Goal: Information Seeking & Learning: Check status

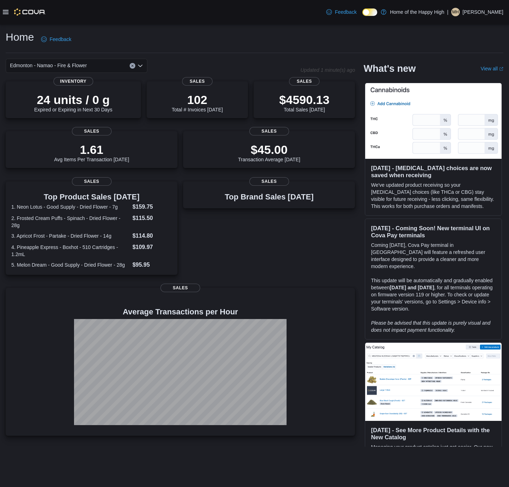
click at [7, 10] on icon at bounding box center [6, 12] width 6 height 6
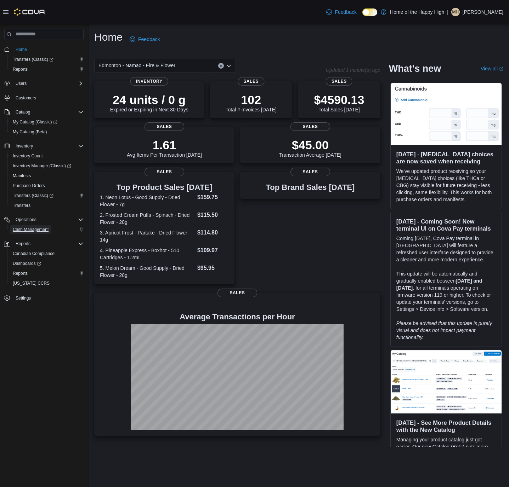
click at [36, 233] on span "Cash Management" at bounding box center [31, 229] width 36 height 8
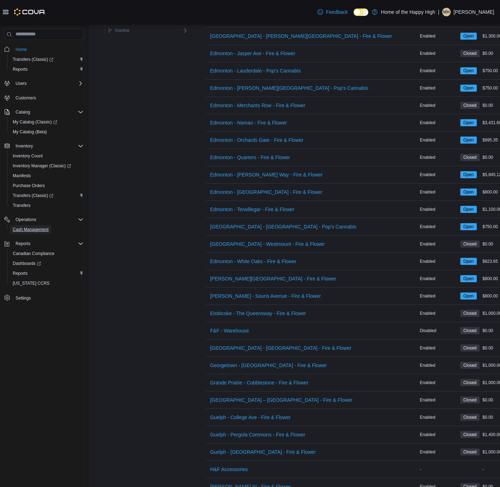
scroll to position [796, 0]
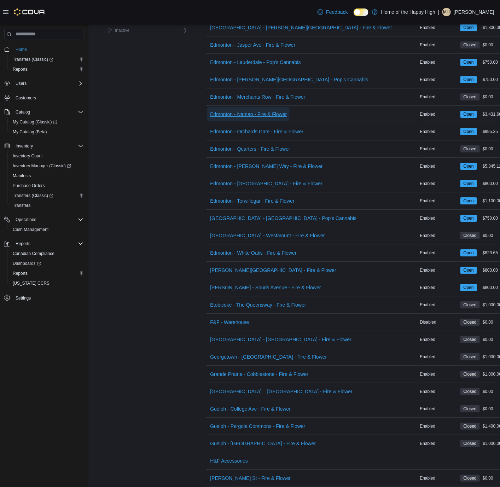
click at [235, 118] on span "Edmonton - Namao - Fire & Flower" at bounding box center [248, 114] width 77 height 7
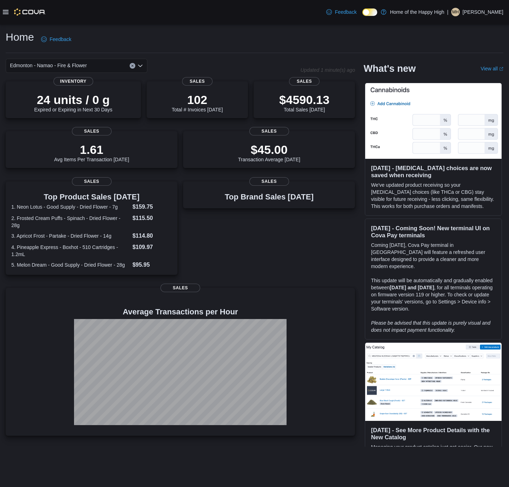
click at [6, 10] on icon at bounding box center [6, 12] width 6 height 6
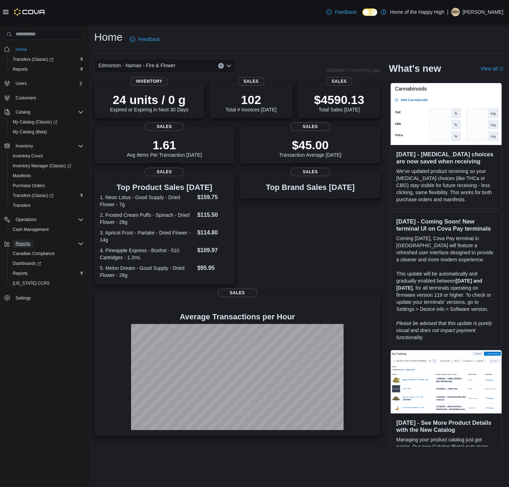
click at [33, 246] on button "Reports" at bounding box center [23, 244] width 21 height 8
click at [19, 242] on span "Reports" at bounding box center [23, 244] width 15 height 6
click at [16, 72] on span "Reports" at bounding box center [20, 69] width 15 height 8
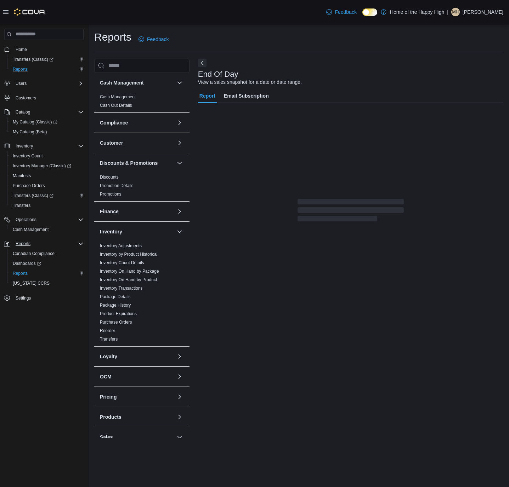
click at [3, 9] on icon at bounding box center [6, 12] width 6 height 6
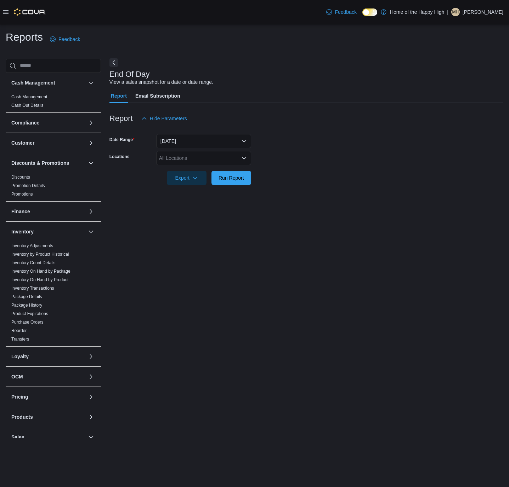
click at [113, 59] on button "Next" at bounding box center [113, 62] width 8 height 8
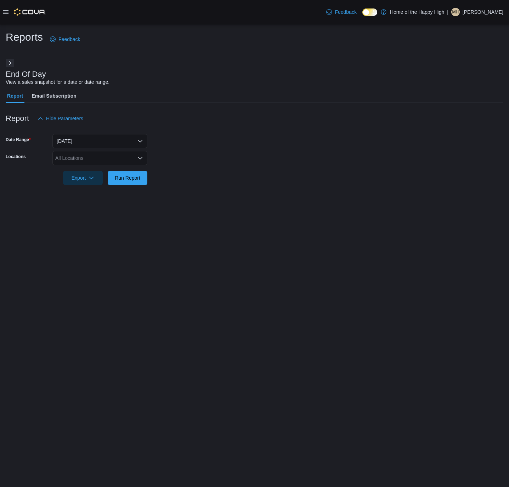
click at [115, 157] on div "All Locations" at bounding box center [99, 158] width 95 height 14
type input "***"
click at [115, 167] on span "Edmonton - Namao - Fire & Flower" at bounding box center [120, 170] width 77 height 7
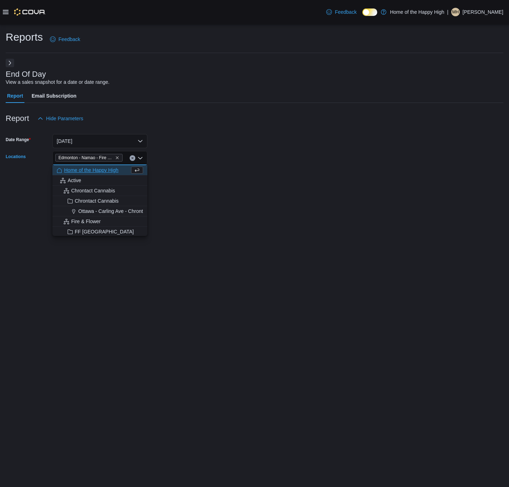
click at [179, 177] on form "Date Range Today Locations Edmonton - Namao - Fire & Flower Combo box. Selected…" at bounding box center [254, 155] width 497 height 59
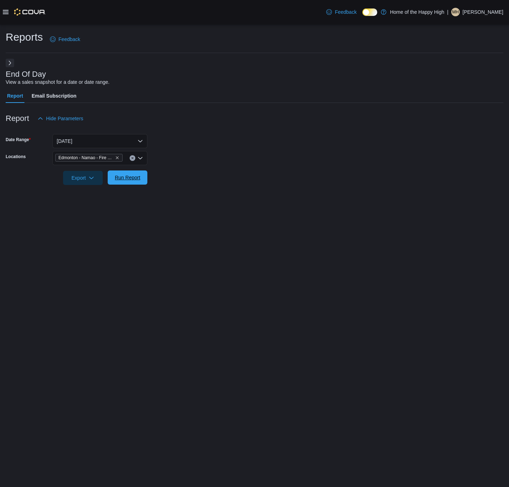
click at [132, 173] on span "Run Report" at bounding box center [127, 178] width 31 height 14
